Goal: Information Seeking & Learning: Get advice/opinions

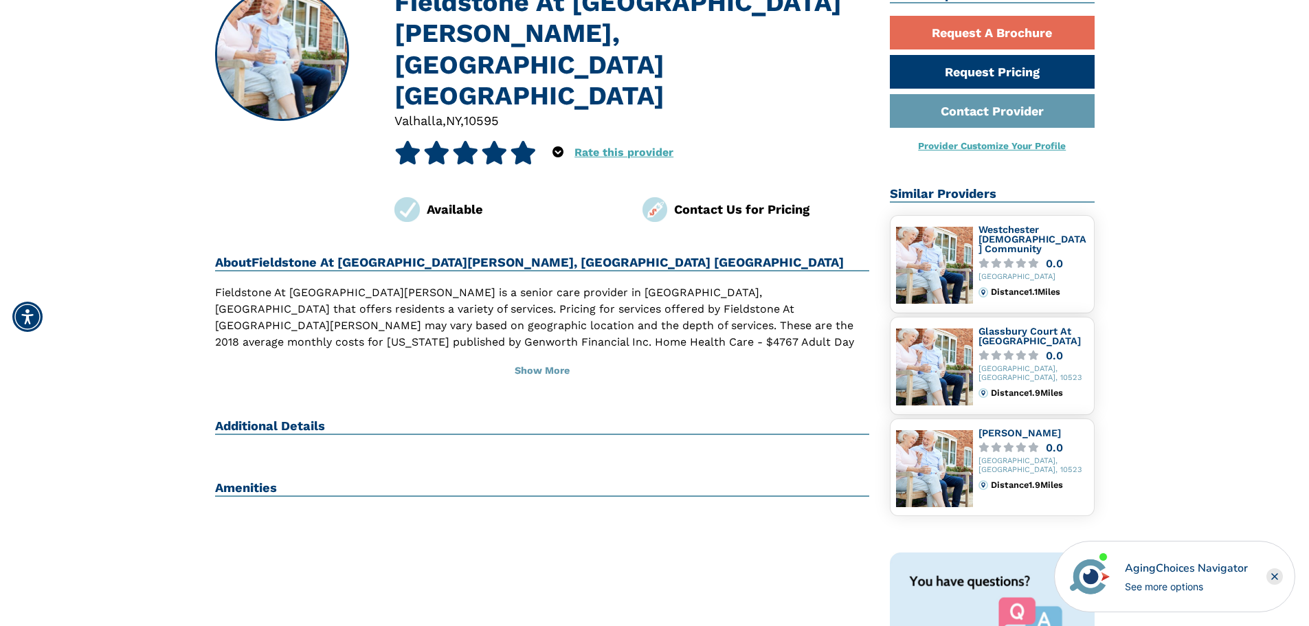
scroll to position [137, 0]
click at [265, 418] on h2 "Additional Details" at bounding box center [542, 426] width 655 height 16
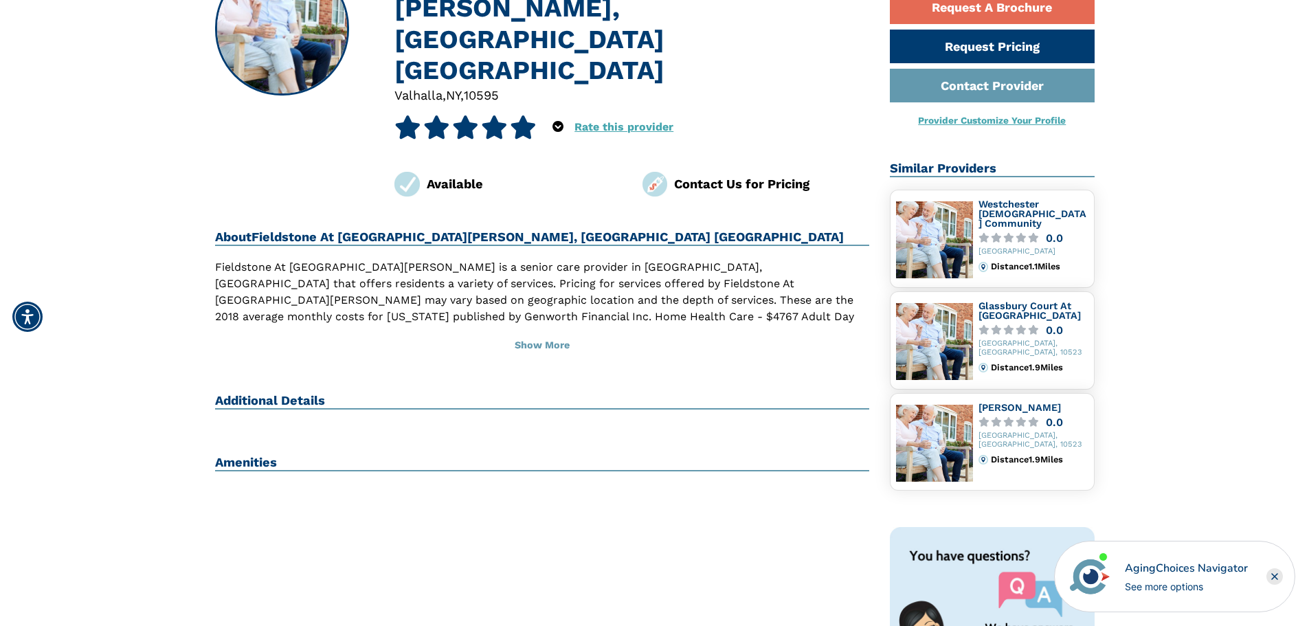
scroll to position [206, 0]
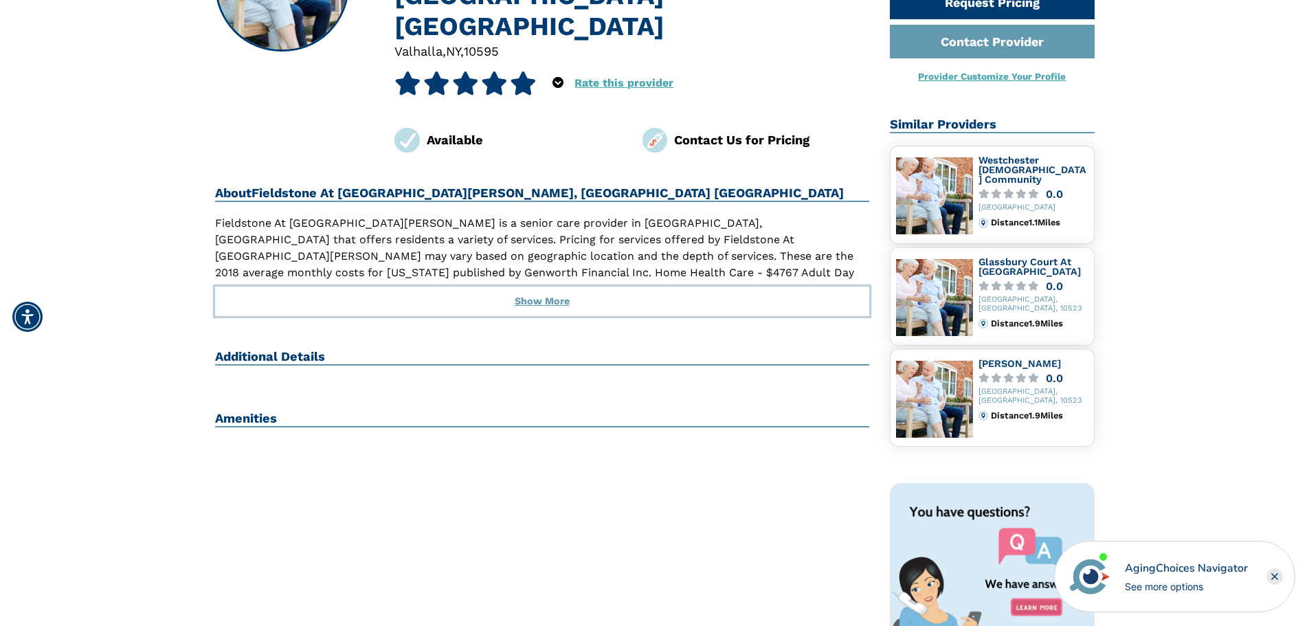
click at [553, 287] on button "Show More" at bounding box center [542, 302] width 655 height 30
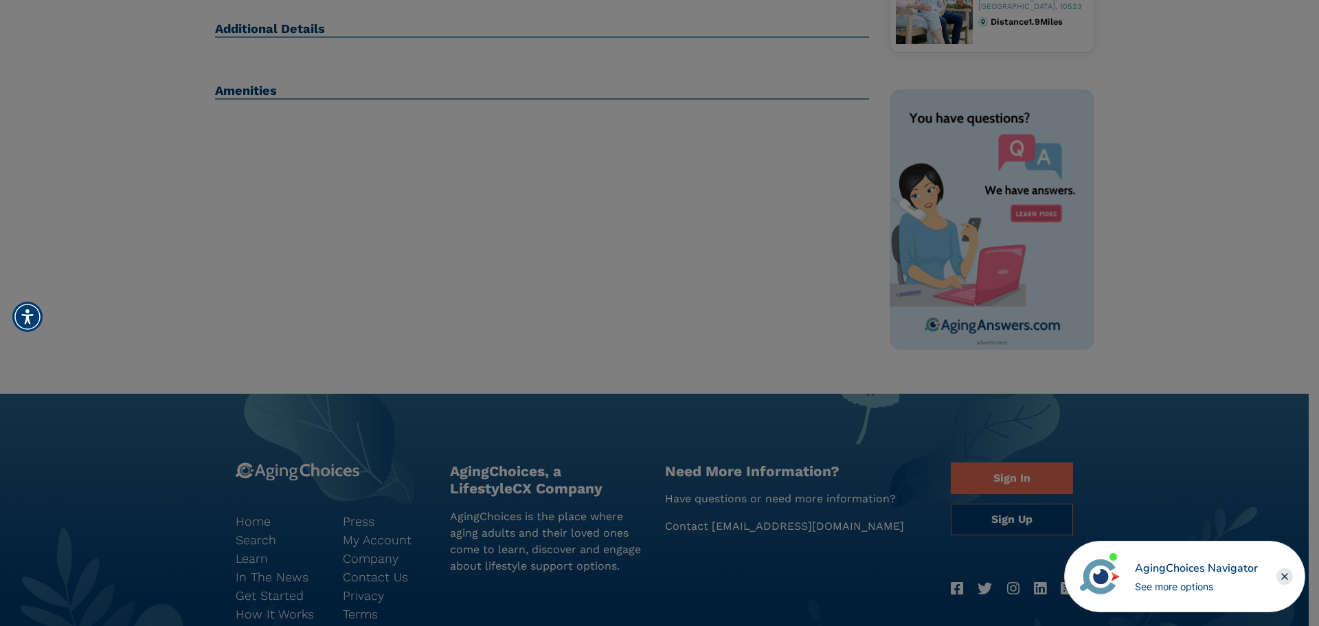
scroll to position [597, 0]
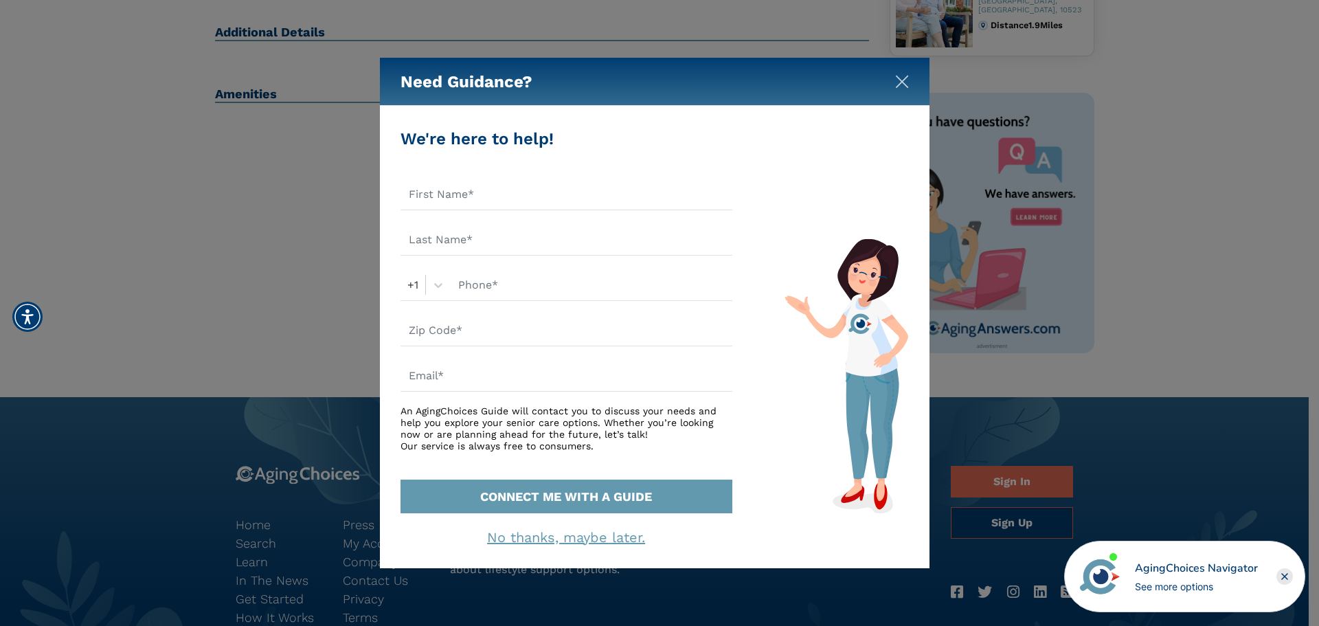
click at [902, 84] on img "Close" at bounding box center [902, 82] width 14 height 14
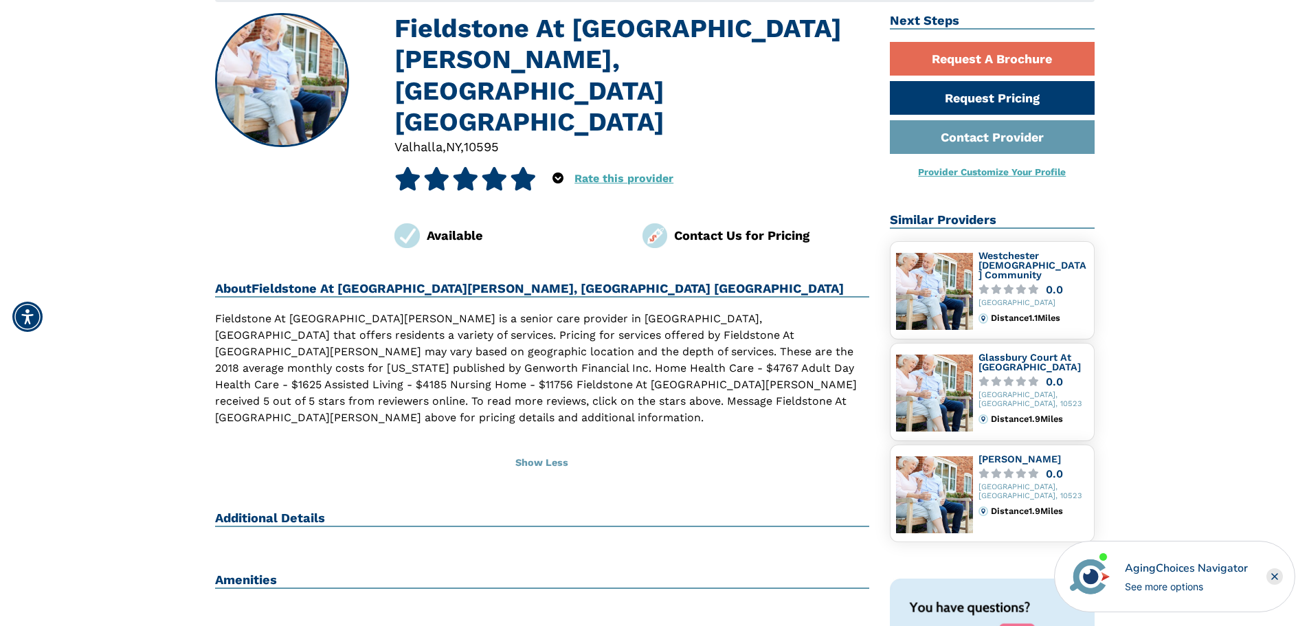
scroll to position [0, 0]
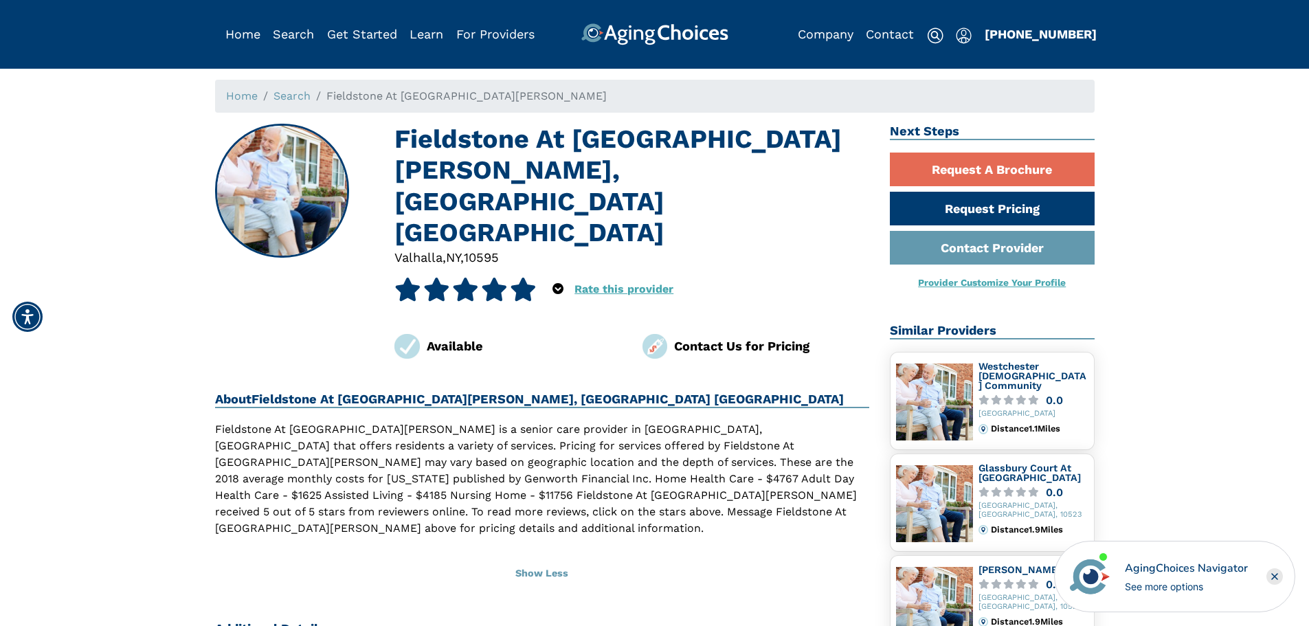
click at [464, 278] on icon at bounding box center [465, 289] width 27 height 23
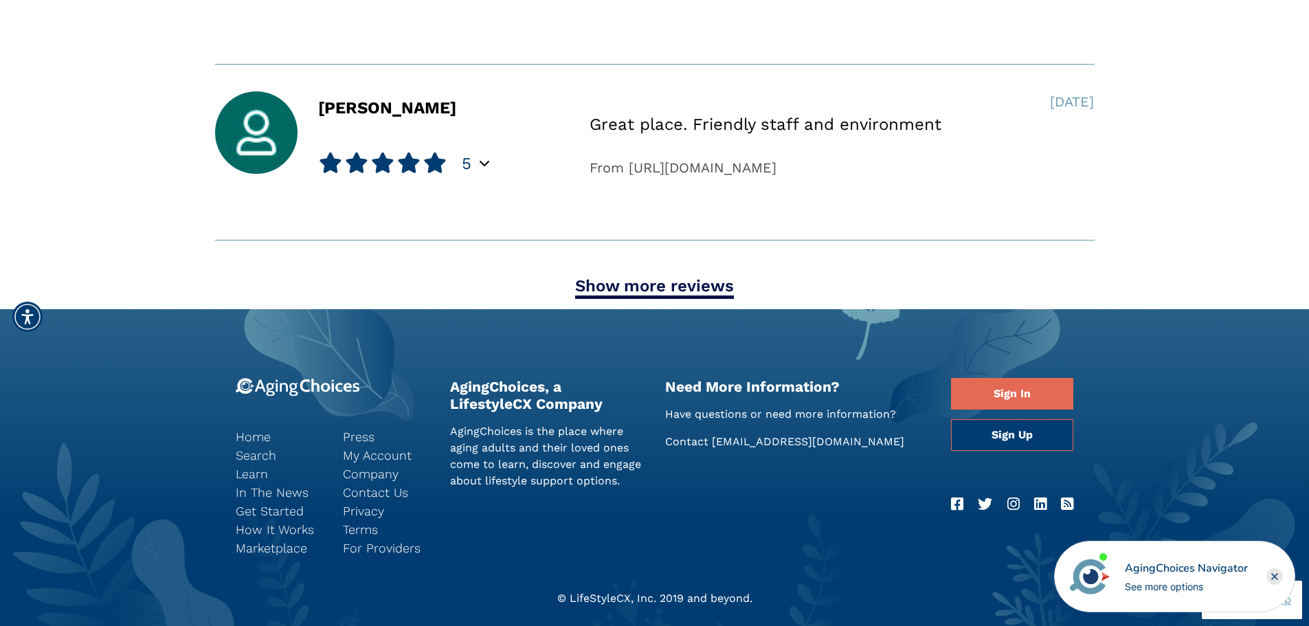
scroll to position [1619, 0]
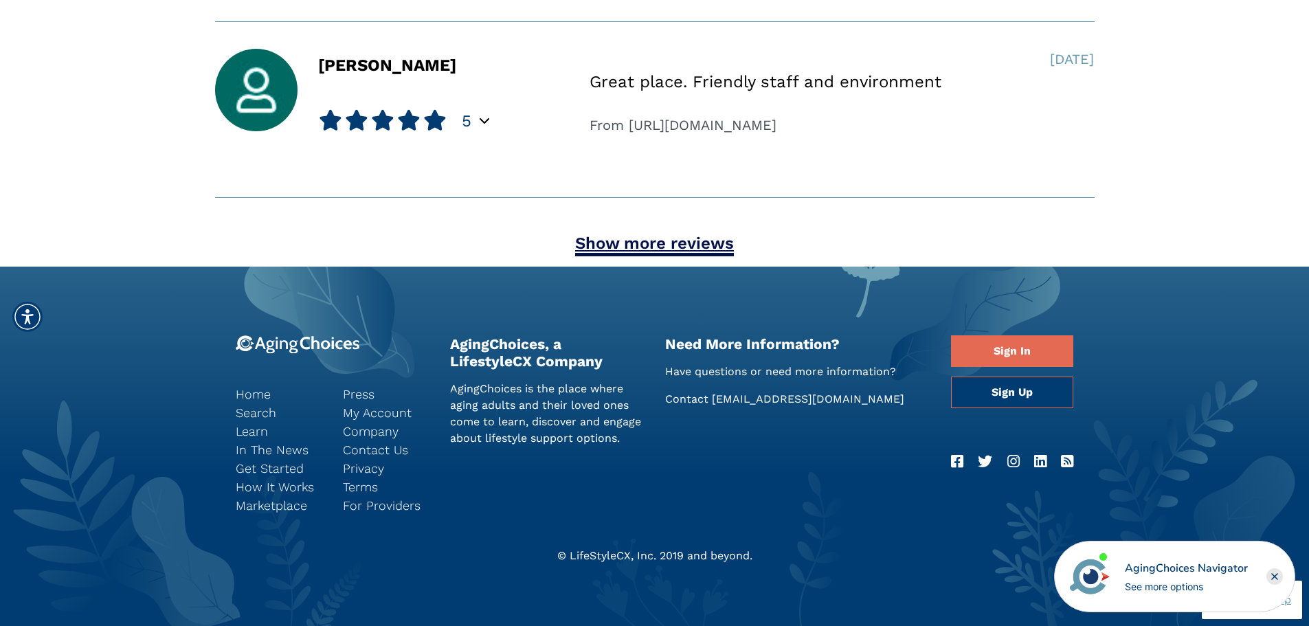
click at [693, 235] on link "Show more reviews" at bounding box center [654, 245] width 159 height 23
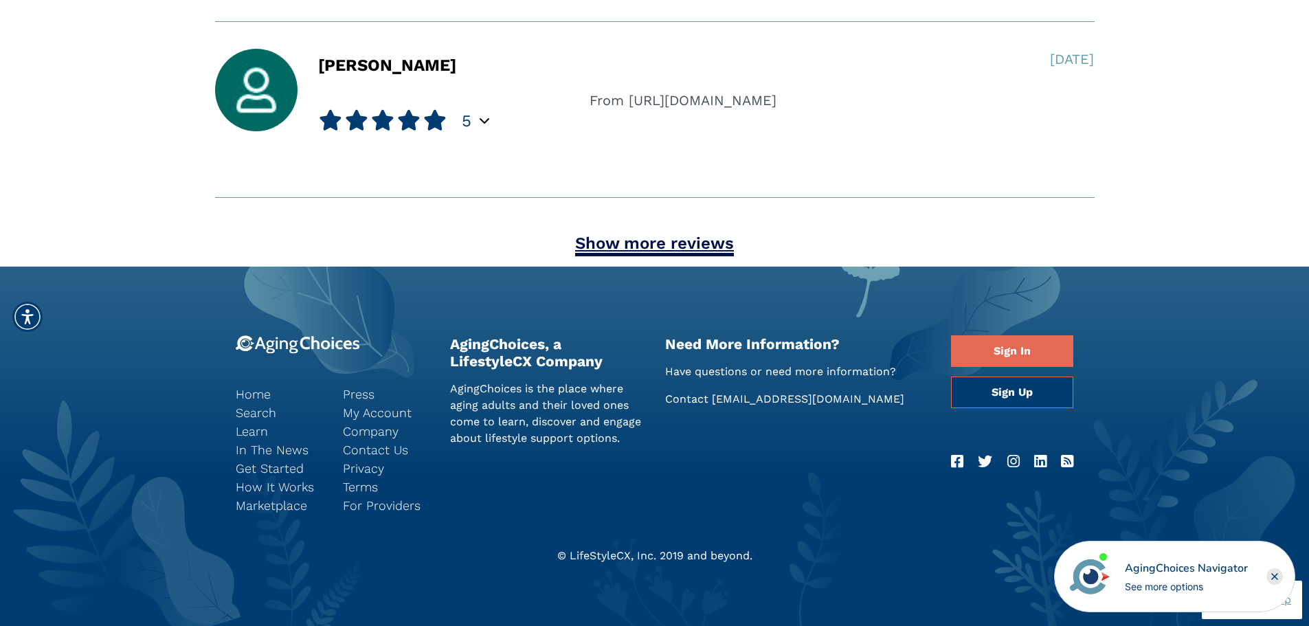
click at [670, 243] on link "Show more reviews" at bounding box center [654, 245] width 159 height 23
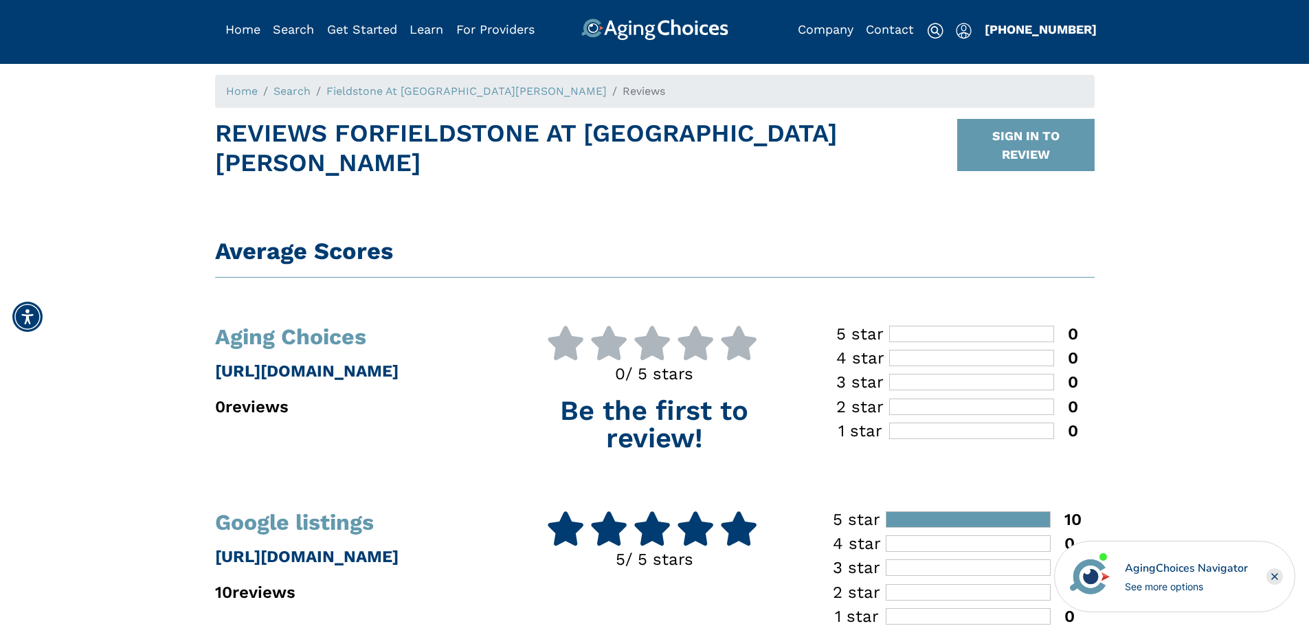
scroll to position [0, 0]
